Goal: Task Accomplishment & Management: Manage account settings

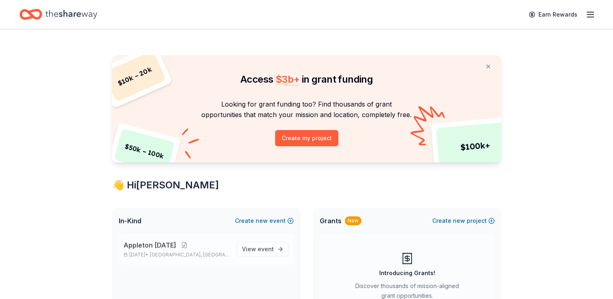
click at [203, 247] on p "Appleton [DATE]" at bounding box center [177, 245] width 107 height 10
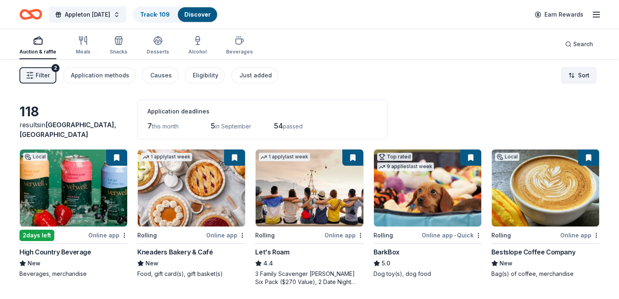
click at [572, 72] on html "Appleton [DATE] Track · 109 Discover Earn Rewards Auction & raffle Meals Snacks…" at bounding box center [309, 149] width 619 height 299
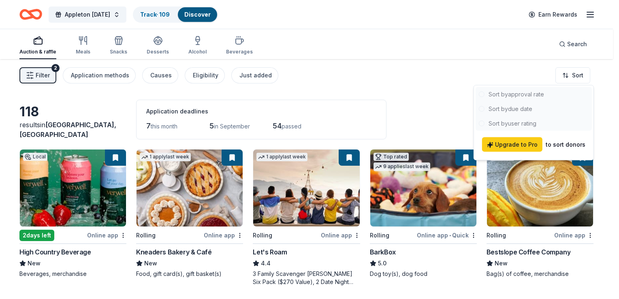
click at [382, 126] on html "Appleton [DATE] Track · 109 Discover Earn Rewards Auction & raffle Meals Snacks…" at bounding box center [309, 149] width 619 height 299
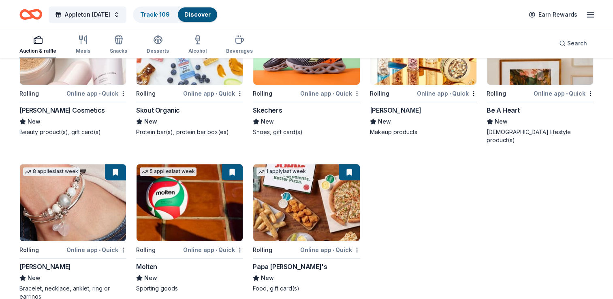
scroll to position [3548, 0]
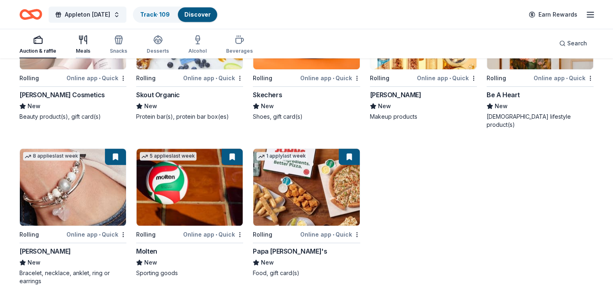
click at [83, 36] on icon "button" at bounding box center [83, 40] width 10 height 10
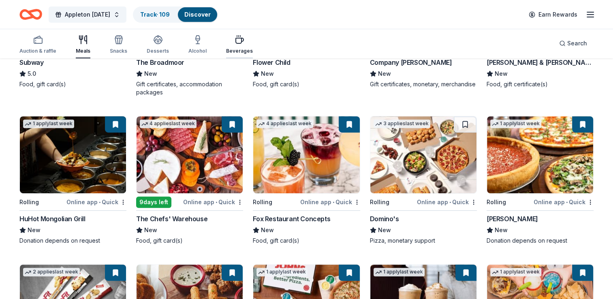
scroll to position [306, 0]
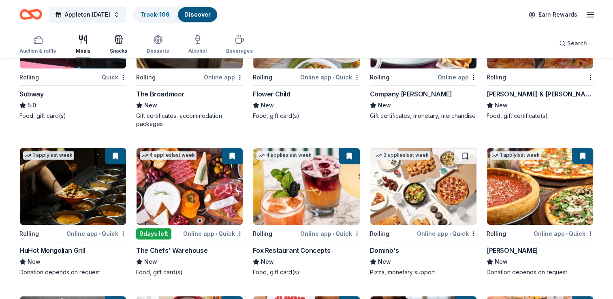
click at [121, 45] on div "Snacks" at bounding box center [118, 44] width 17 height 19
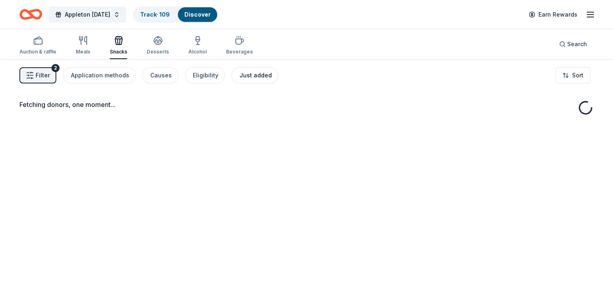
click at [239, 74] on div "Just added" at bounding box center [255, 75] width 32 height 10
click at [159, 43] on icon "button" at bounding box center [157, 43] width 7 height 3
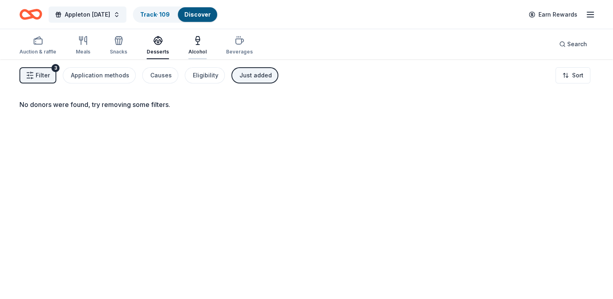
click at [197, 47] on div "Alcohol" at bounding box center [197, 45] width 18 height 19
click at [228, 45] on div "Beverages" at bounding box center [239, 45] width 27 height 19
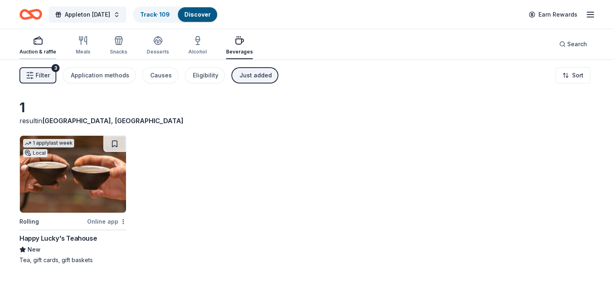
click at [33, 41] on icon "button" at bounding box center [38, 41] width 10 height 10
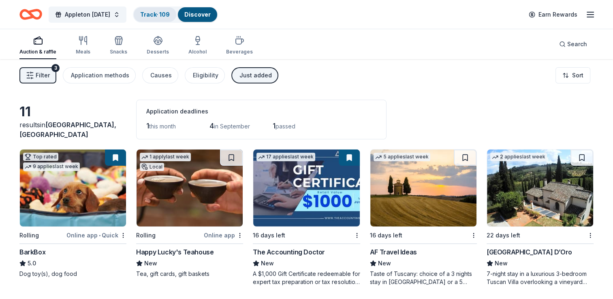
click at [161, 17] on link "Track · 109" at bounding box center [155, 14] width 30 height 7
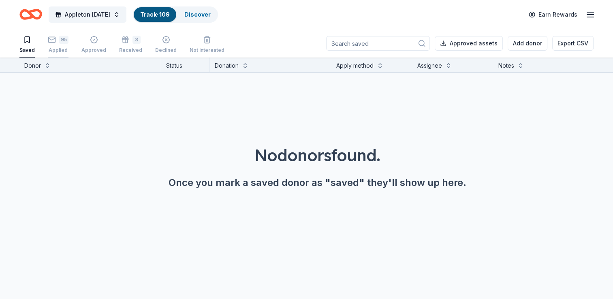
click at [54, 43] on icon "button" at bounding box center [52, 40] width 8 height 8
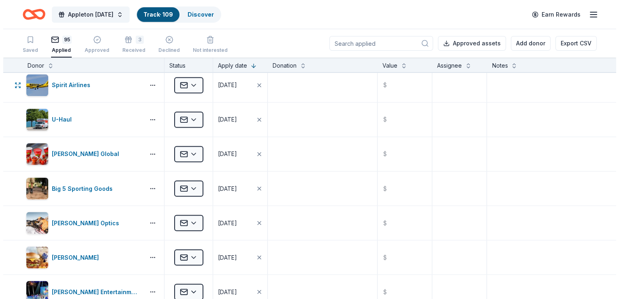
scroll to position [1426, 0]
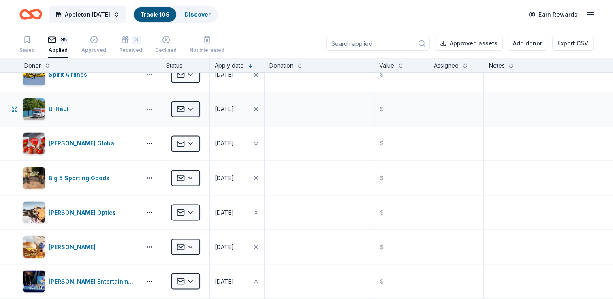
click at [192, 104] on html "Appleton [DATE] Track · 109 Discover Earn Rewards Saved 95 Applied Approved 3 R…" at bounding box center [306, 149] width 613 height 299
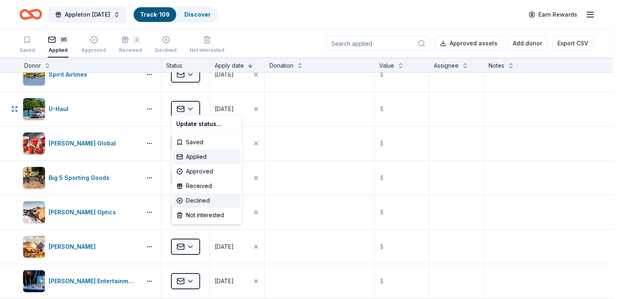
click at [203, 200] on div "Declined" at bounding box center [206, 200] width 67 height 15
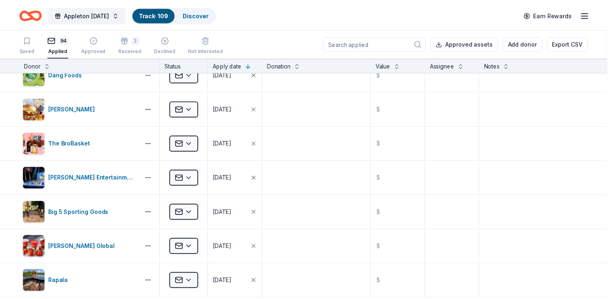
scroll to position [1049, 0]
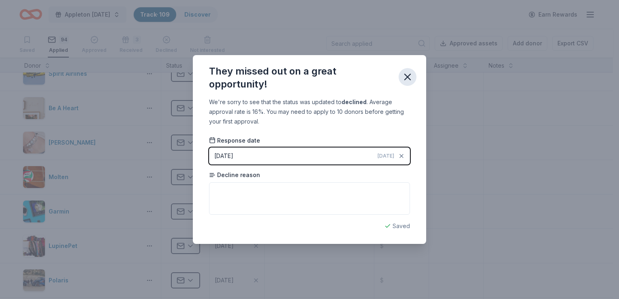
click at [407, 82] on icon "button" at bounding box center [407, 76] width 11 height 11
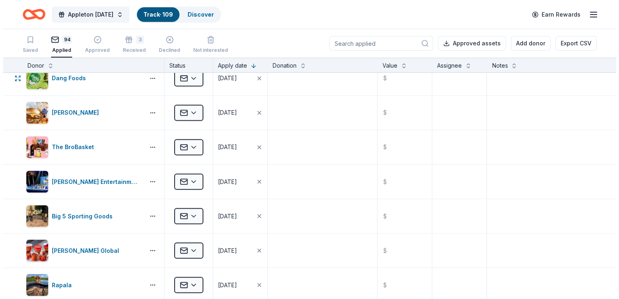
scroll to position [1441, 0]
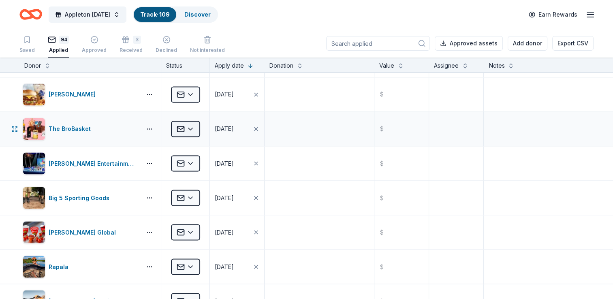
click at [188, 122] on html "Appleton [DATE] Track · 109 Discover Earn Rewards Saved 94 Applied Approved 3 R…" at bounding box center [306, 149] width 613 height 299
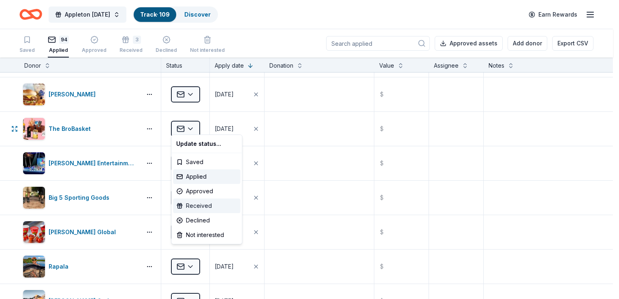
click at [198, 207] on div "Received" at bounding box center [206, 205] width 67 height 15
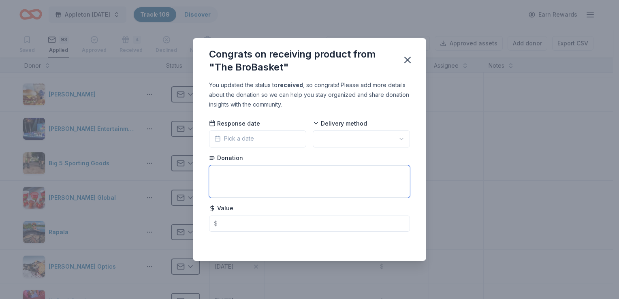
click at [255, 179] on textarea at bounding box center [309, 181] width 201 height 32
type textarea "35 % Discount Code"
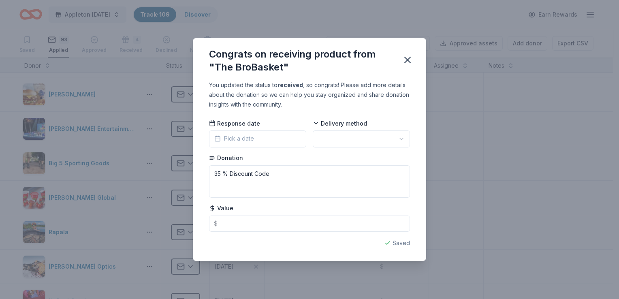
click at [285, 138] on button "Pick a date" at bounding box center [257, 138] width 97 height 17
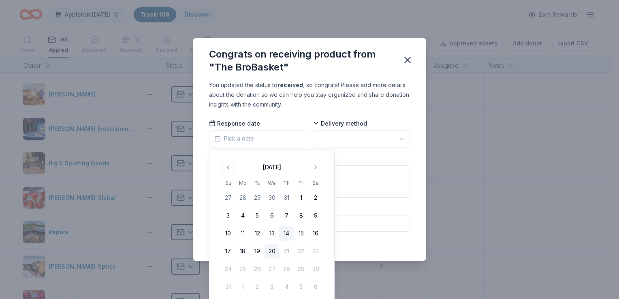
click at [286, 236] on button "14" at bounding box center [286, 233] width 15 height 15
click at [335, 145] on body "Appleton [DATE] Track · 109 Discover Earn Rewards Saved 93 Applied Approved 4 R…" at bounding box center [306, 149] width 613 height 299
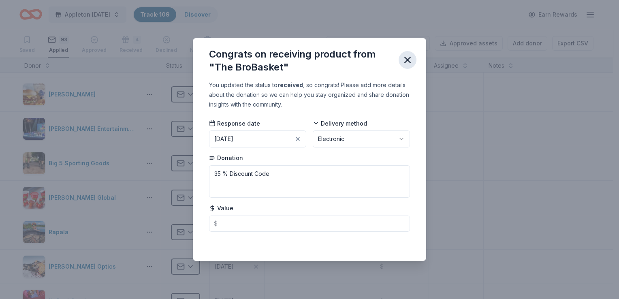
click at [408, 66] on button "button" at bounding box center [408, 60] width 18 height 18
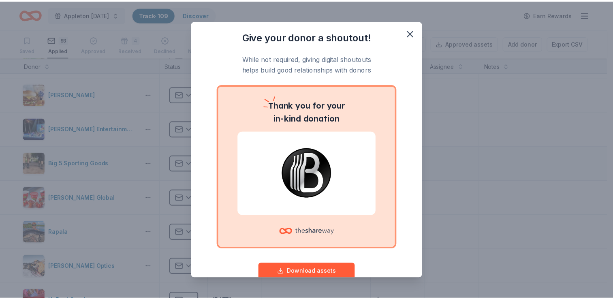
scroll to position [19, 0]
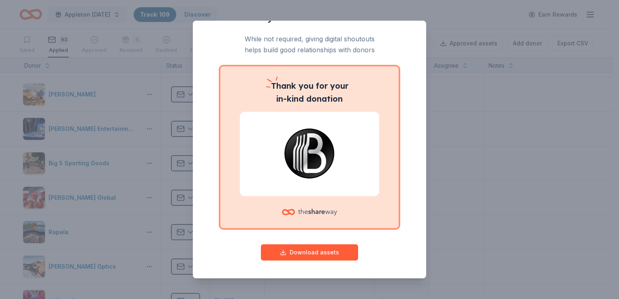
click at [461, 115] on div "Give your donor a shoutout! While not required, giving digital shoutouts helps …" at bounding box center [309, 149] width 619 height 299
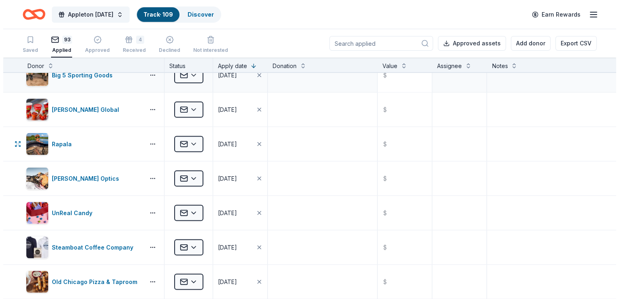
scroll to position [1534, 0]
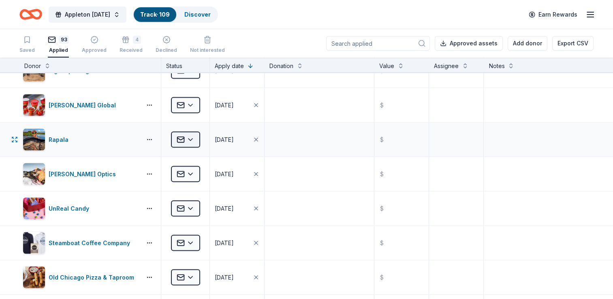
click at [192, 136] on html "Appleton [DATE] Track · 109 Discover Earn Rewards Saved 93 Applied Approved 4 R…" at bounding box center [306, 149] width 613 height 299
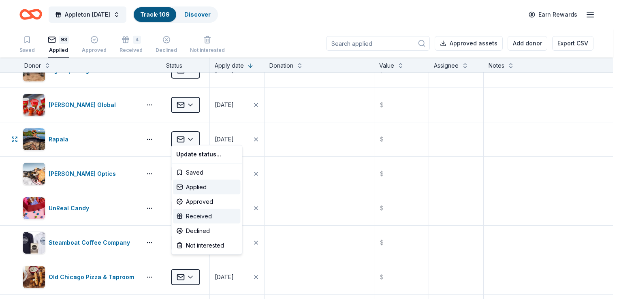
click at [201, 215] on div "Received" at bounding box center [206, 216] width 67 height 15
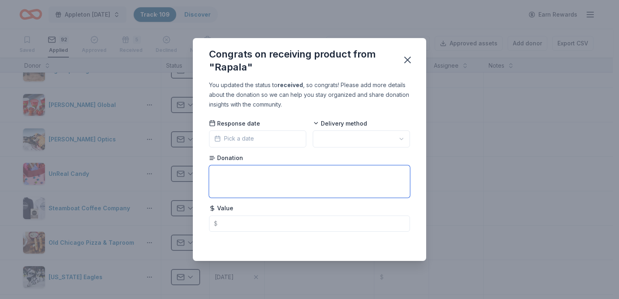
click at [266, 185] on textarea at bounding box center [309, 181] width 201 height 32
type textarea "VIP Membership (30% Discount)"
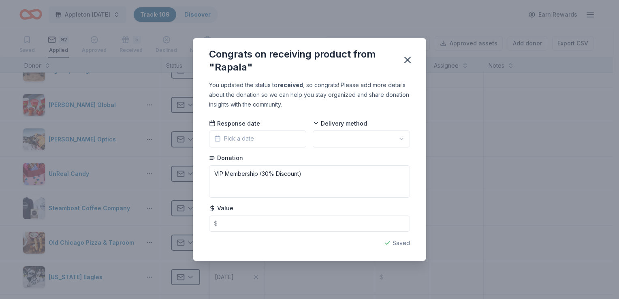
click at [290, 140] on button "Pick a date" at bounding box center [257, 138] width 97 height 17
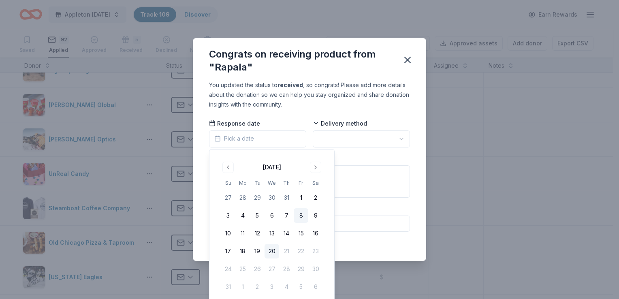
click at [300, 218] on button "8" at bounding box center [301, 215] width 15 height 15
click at [245, 233] on button "11" at bounding box center [242, 233] width 15 height 15
click at [360, 153] on div "Response date [DATE] Delivery method Donation VIP Membership (30% Discount) Val…" at bounding box center [309, 175] width 201 height 112
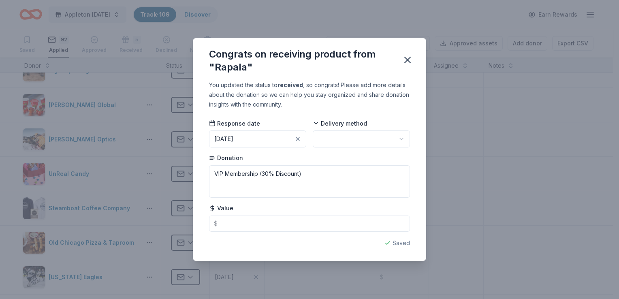
click at [374, 136] on html "Appleton [DATE] Track · 109 Discover Earn Rewards Saved 92 Applied Approved 5 R…" at bounding box center [309, 149] width 619 height 299
click at [404, 66] on icon "button" at bounding box center [407, 59] width 11 height 11
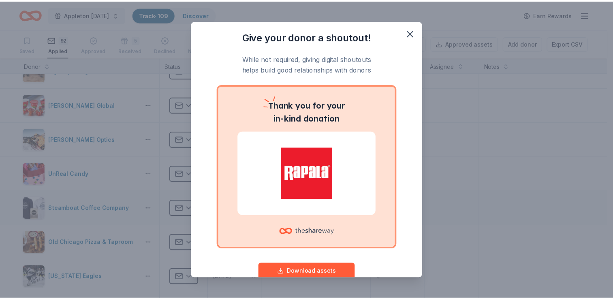
scroll to position [19, 0]
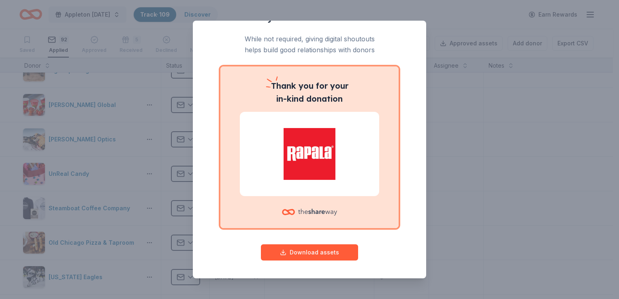
click at [495, 224] on div "Give your donor a shoutout! While not required, giving digital shoutouts helps …" at bounding box center [309, 149] width 619 height 299
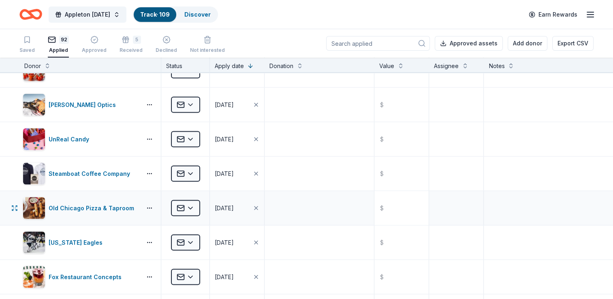
scroll to position [1569, 0]
click at [191, 165] on html "Appleton [DATE] Track · 109 Discover Earn Rewards Saved 92 Applied Approved 5 R…" at bounding box center [306, 149] width 613 height 299
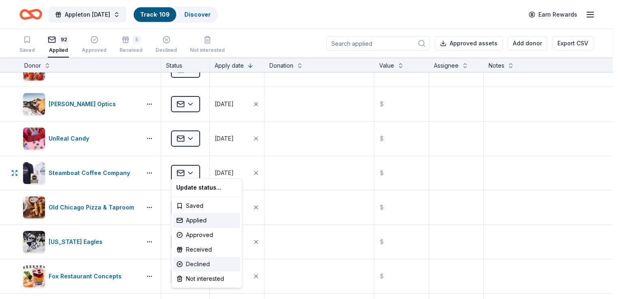
click at [202, 267] on div "Declined" at bounding box center [206, 264] width 67 height 15
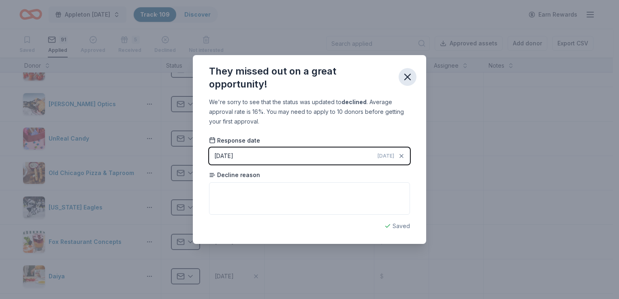
click at [409, 79] on icon "button" at bounding box center [408, 77] width 6 height 6
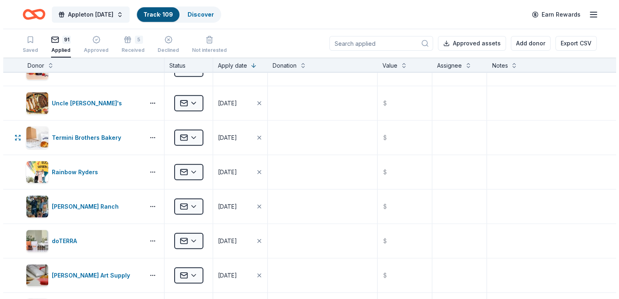
scroll to position [2132, 0]
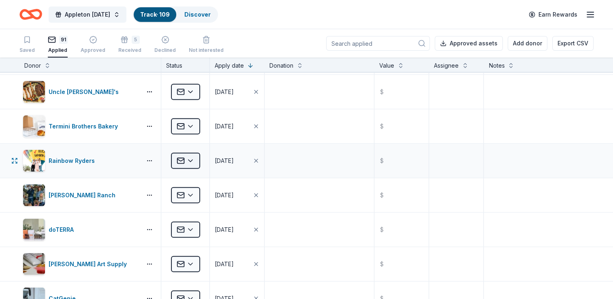
click at [188, 155] on html "Appleton [DATE] Track · 109 Discover Earn Rewards Saved 91 Applied Approved 5 R…" at bounding box center [306, 149] width 613 height 299
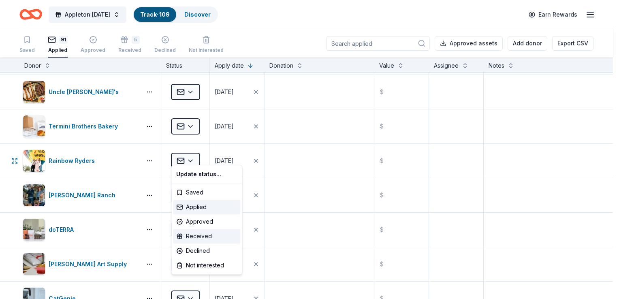
click at [199, 239] on div "Received" at bounding box center [206, 236] width 67 height 15
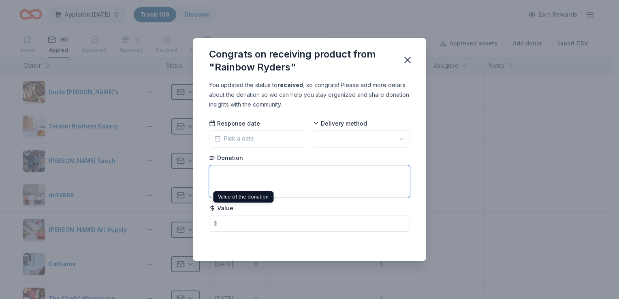
click at [245, 187] on textarea at bounding box center [309, 181] width 201 height 32
click at [249, 165] on textarea at bounding box center [309, 181] width 201 height 32
click at [244, 174] on textarea at bounding box center [309, 181] width 201 height 32
type textarea "48% Discount to buy Gift Card"
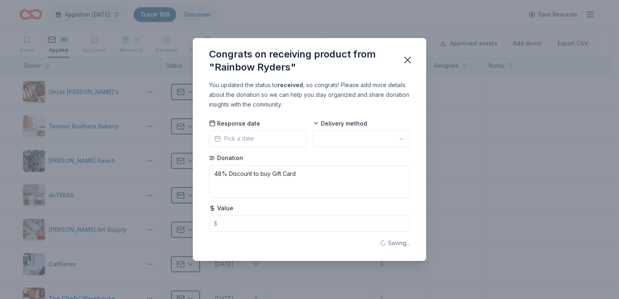
click at [262, 139] on button "Pick a date" at bounding box center [257, 138] width 97 height 17
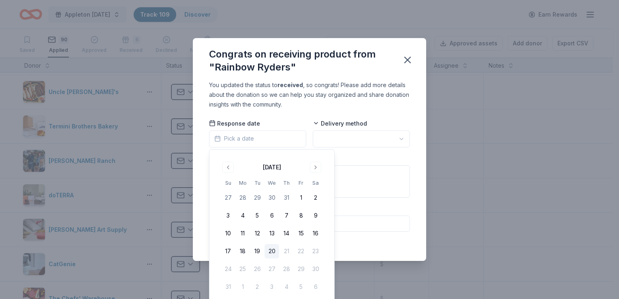
click at [270, 249] on button "20" at bounding box center [271, 251] width 15 height 15
click at [379, 142] on html "Appleton [DATE] Track · 109 Discover Earn Rewards Saved 90 Applied Approved 6 R…" at bounding box center [309, 149] width 619 height 299
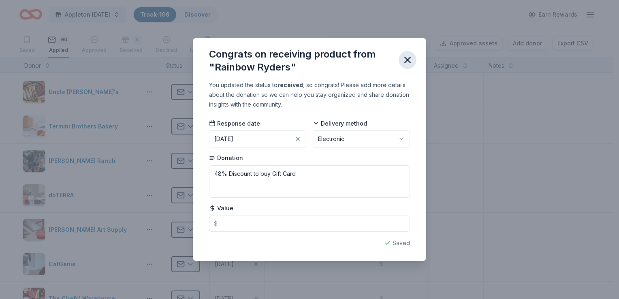
click at [407, 61] on icon "button" at bounding box center [408, 60] width 6 height 6
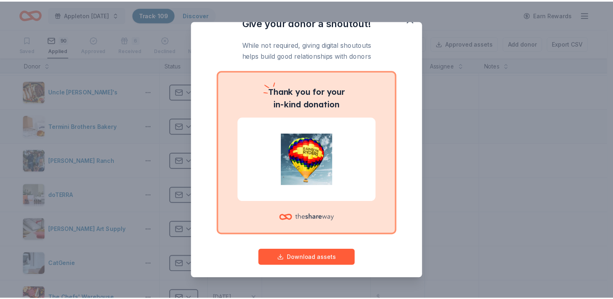
scroll to position [19, 0]
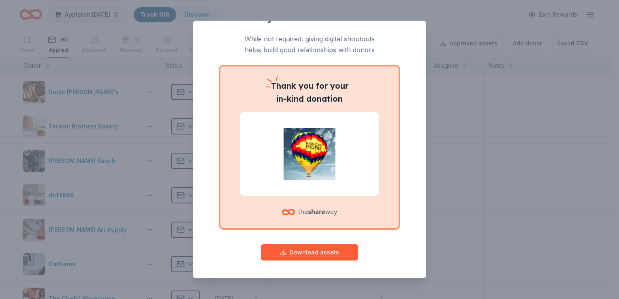
click at [493, 182] on div "Give your donor a shoutout! While not required, giving digital shoutouts helps …" at bounding box center [309, 149] width 619 height 299
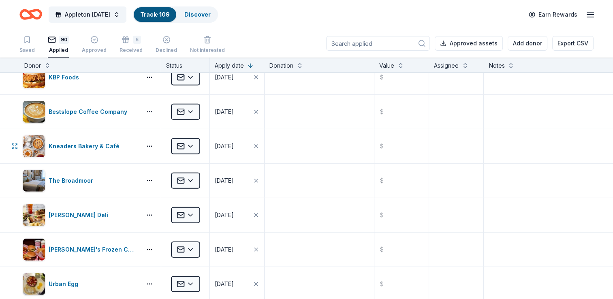
scroll to position [2525, 0]
click at [187, 143] on html "Appleton [DATE] Track · 109 Discover Earn Rewards Saved 90 Applied Approved 6 R…" at bounding box center [306, 149] width 613 height 299
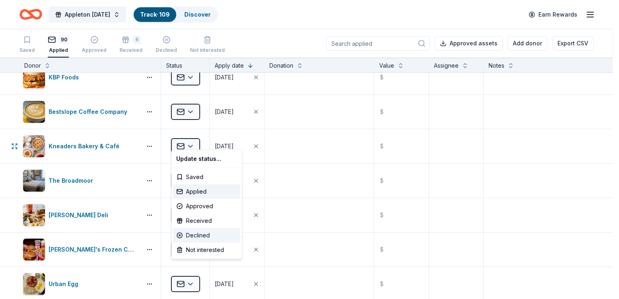
click at [203, 231] on div "Declined" at bounding box center [206, 235] width 67 height 15
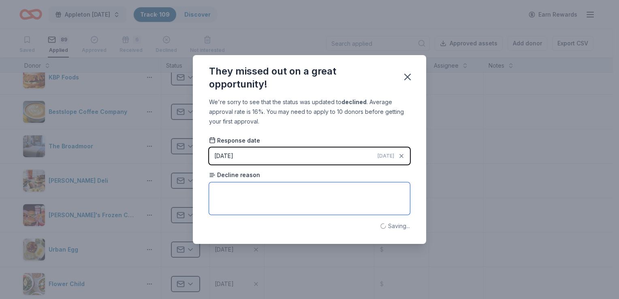
click at [237, 204] on textarea at bounding box center [309, 198] width 201 height 32
type textarea "Used all Donations already this year"
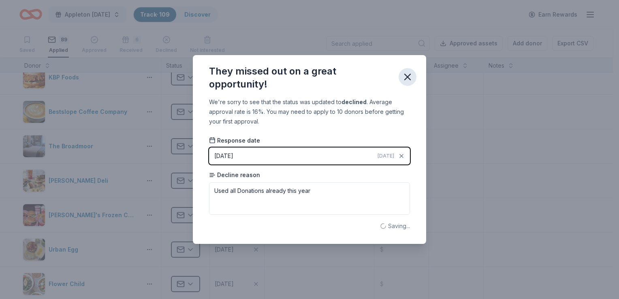
click at [410, 79] on icon "button" at bounding box center [407, 76] width 11 height 11
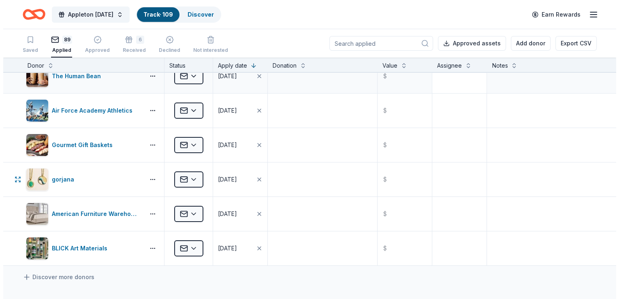
scroll to position [2872, 0]
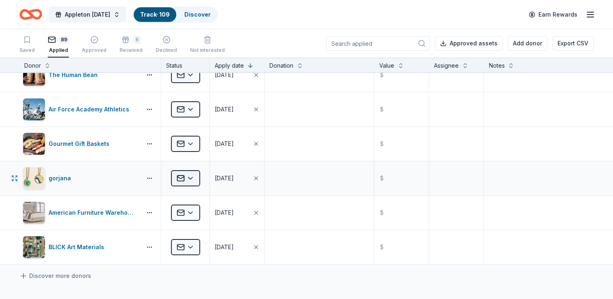
click at [196, 168] on html "Appleton [DATE] Track · 109 Discover Earn Rewards Saved 89 Applied Approved 6 R…" at bounding box center [306, 149] width 613 height 299
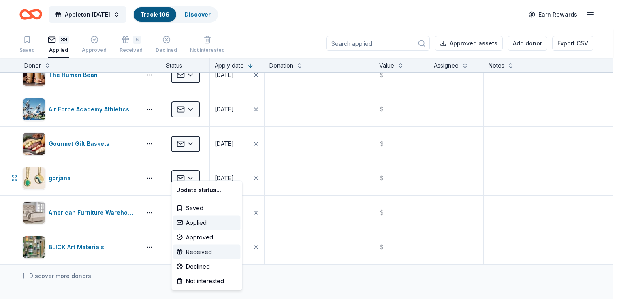
click at [195, 252] on div "Received" at bounding box center [206, 252] width 67 height 15
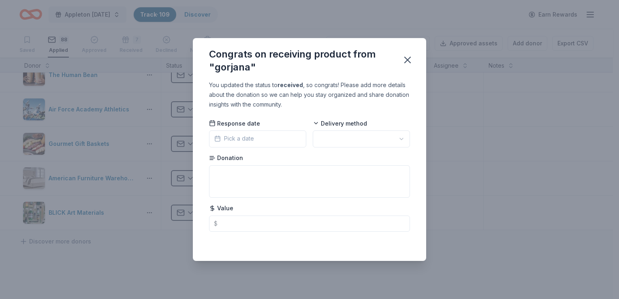
click at [294, 130] on div "Response date Pick a date" at bounding box center [257, 133] width 97 height 28
click at [282, 136] on button "Pick a date" at bounding box center [257, 138] width 97 height 17
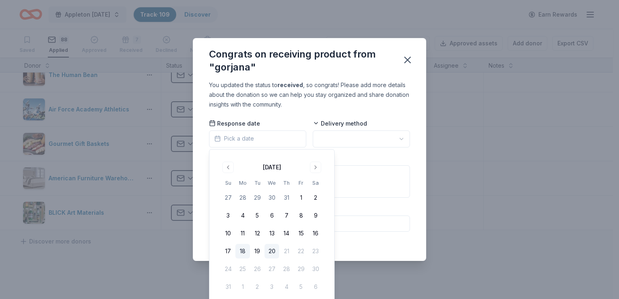
click at [239, 254] on button "18" at bounding box center [242, 251] width 15 height 15
click at [331, 137] on html "Appleton [DATE] Track · 109 Discover Earn Rewards Saved 88 Applied Approved 7 R…" at bounding box center [309, 149] width 619 height 299
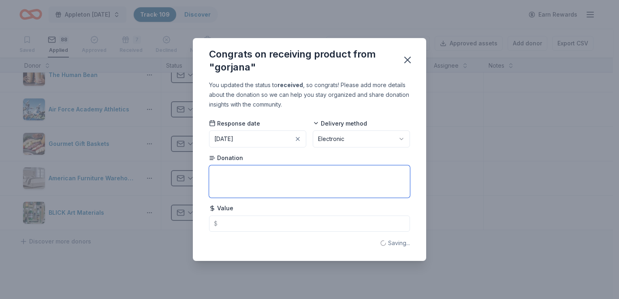
click at [287, 190] on textarea at bounding box center [309, 181] width 201 height 32
type textarea "$100 Gift Certificate"
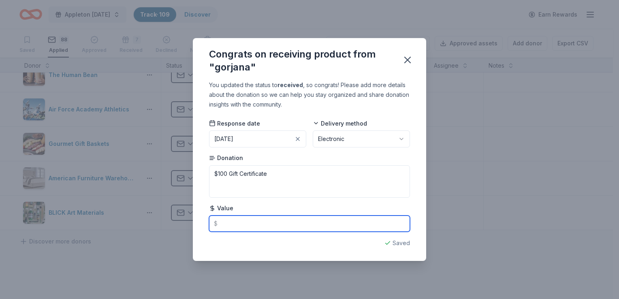
click at [283, 218] on input "text" at bounding box center [309, 223] width 201 height 16
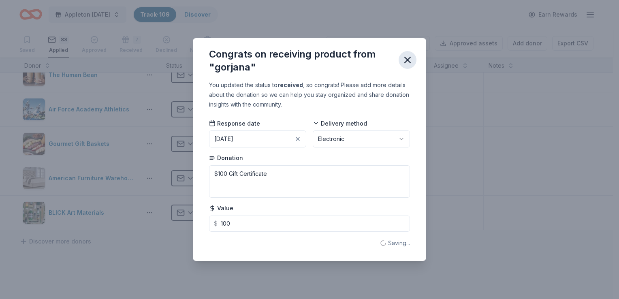
type input "100.00"
click at [406, 58] on icon "button" at bounding box center [407, 59] width 11 height 11
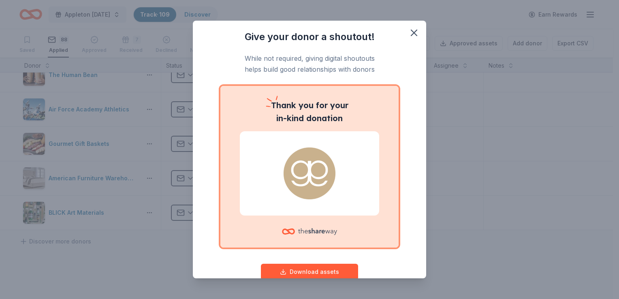
click at [478, 181] on div "Give your donor a shoutout! While not required, giving digital shoutouts helps …" at bounding box center [309, 149] width 619 height 299
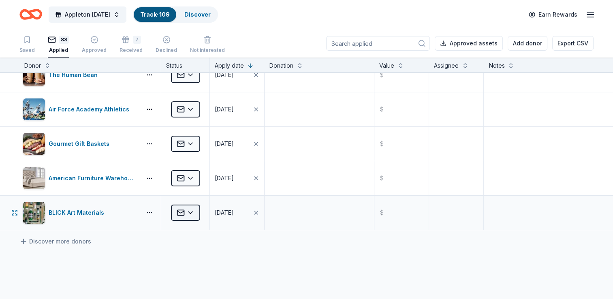
click at [194, 208] on html "Appleton [DATE] Track · 109 Discover Earn Rewards Saved 88 Applied Approved 7 R…" at bounding box center [306, 149] width 613 height 299
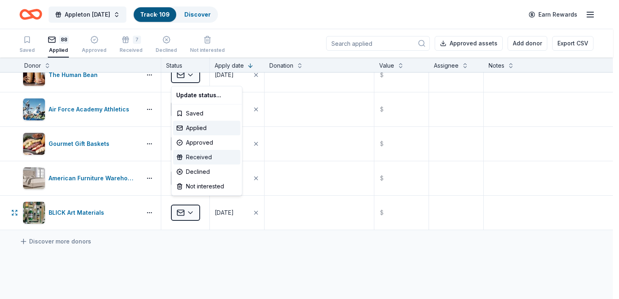
click at [206, 155] on div "Received" at bounding box center [206, 157] width 67 height 15
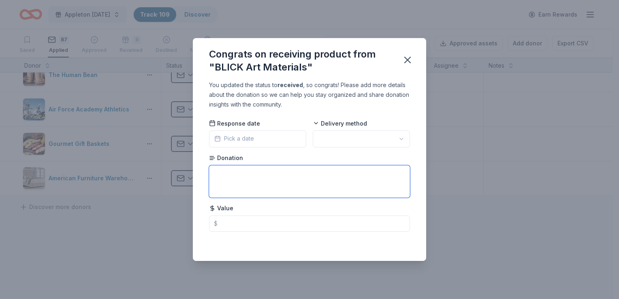
click at [235, 181] on textarea at bounding box center [309, 181] width 201 height 32
type textarea "G"
type textarea "Gift Certificate"
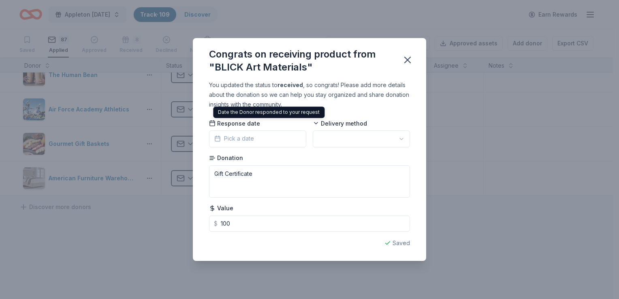
type input "100.00"
click at [256, 134] on button "Pick a date" at bounding box center [257, 138] width 97 height 17
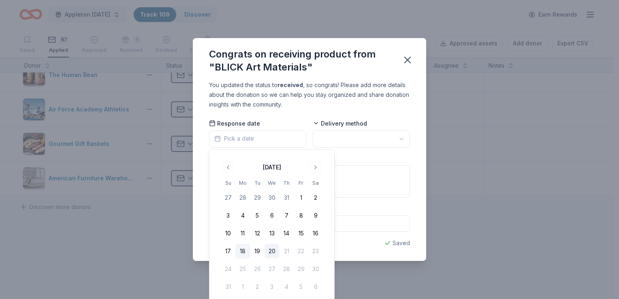
click at [241, 250] on button "18" at bounding box center [242, 251] width 15 height 15
click at [303, 232] on button "15" at bounding box center [301, 233] width 15 height 15
click at [355, 134] on html "Appleton [DATE] Track · 109 Discover Earn Rewards Saved 87 Applied Approved 8 R…" at bounding box center [309, 149] width 619 height 299
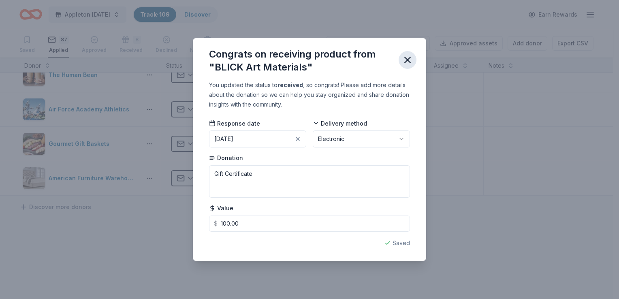
click at [409, 58] on icon "button" at bounding box center [408, 60] width 6 height 6
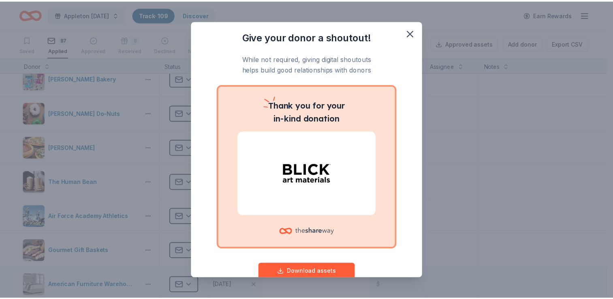
scroll to position [2764, 0]
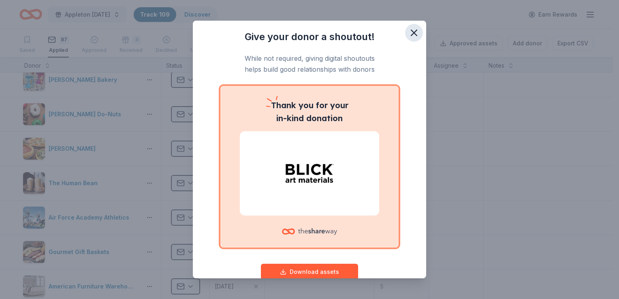
click at [408, 32] on icon "button" at bounding box center [413, 32] width 11 height 11
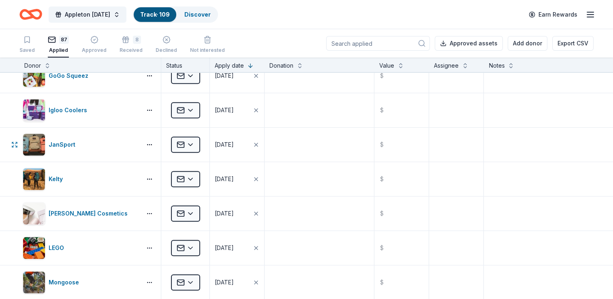
scroll to position [0, 0]
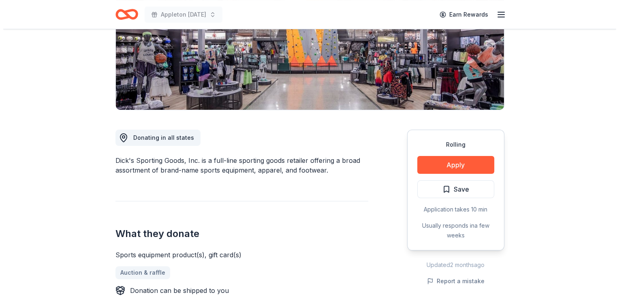
scroll to position [147, 0]
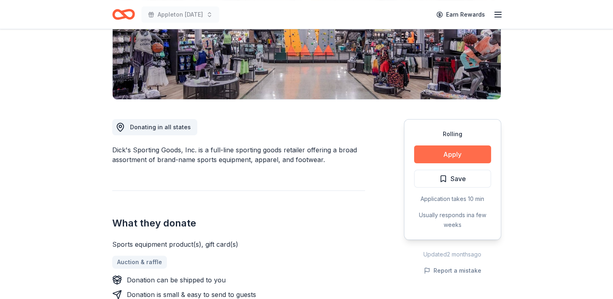
click at [445, 152] on button "Apply" at bounding box center [452, 154] width 77 height 18
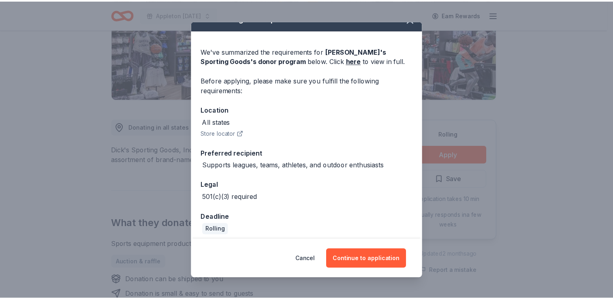
scroll to position [19, 0]
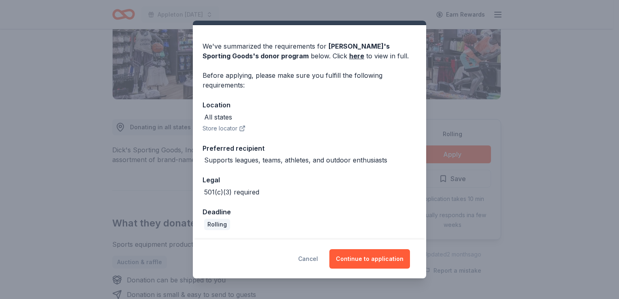
click at [313, 254] on button "Cancel" at bounding box center [308, 258] width 20 height 19
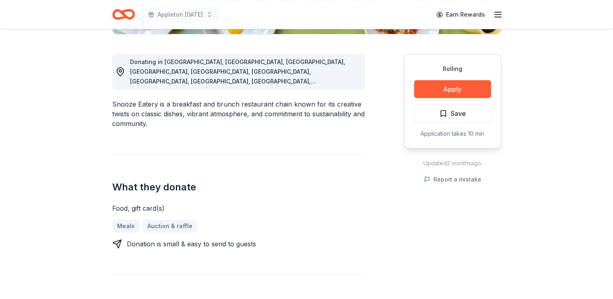
scroll to position [213, 0]
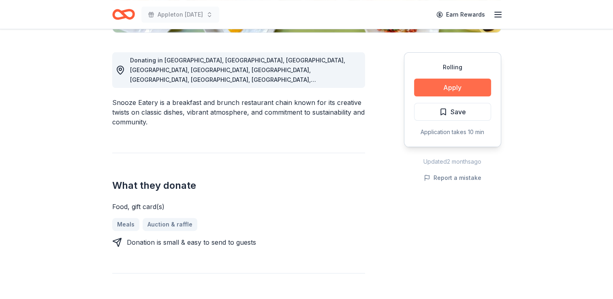
click at [429, 86] on button "Apply" at bounding box center [452, 88] width 77 height 18
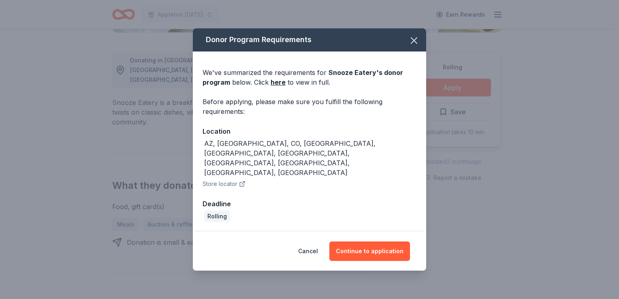
click at [224, 179] on button "Store locator" at bounding box center [224, 184] width 43 height 10
click at [416, 46] on icon "button" at bounding box center [413, 40] width 11 height 11
